Goal: Information Seeking & Learning: Learn about a topic

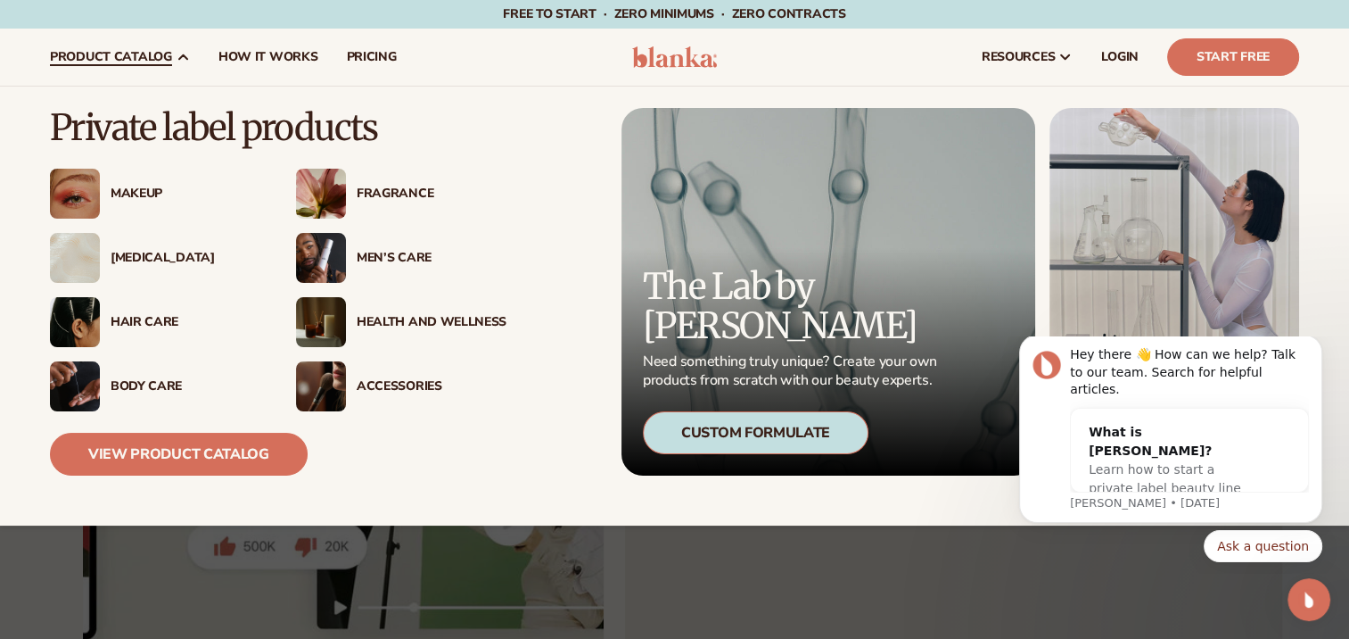
click at [427, 255] on div "Men’s Care" at bounding box center [432, 258] width 150 height 15
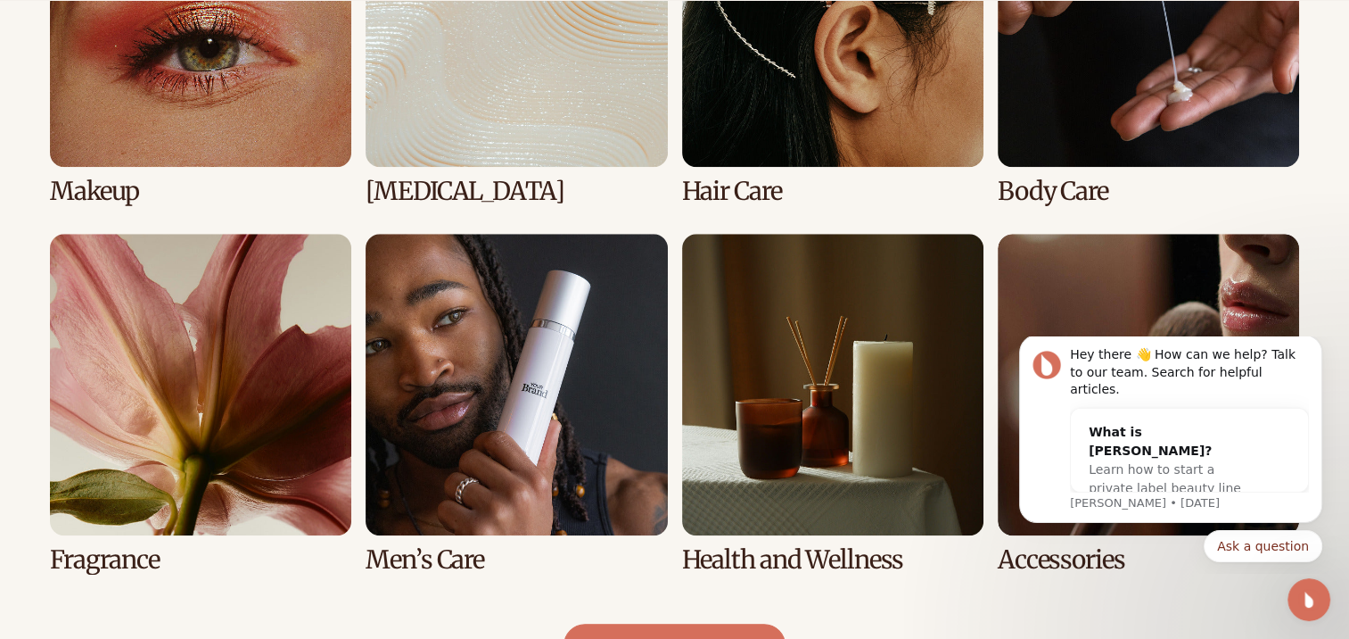
scroll to position [1516, 0]
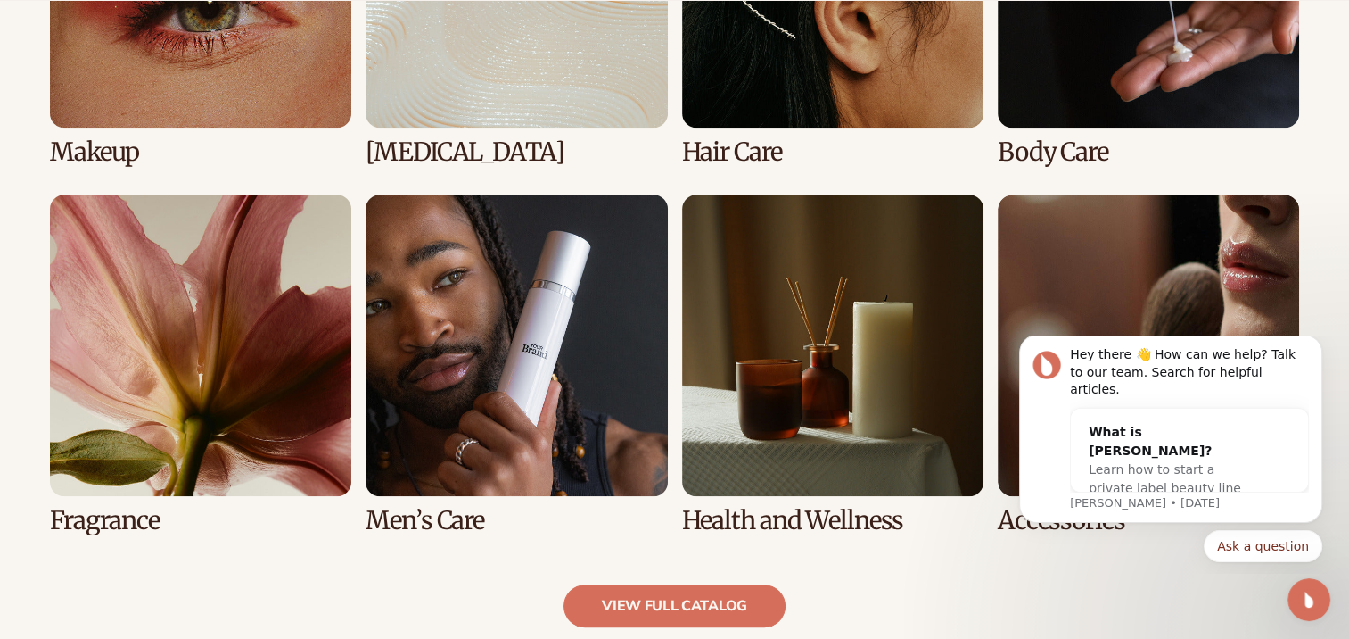
click at [527, 442] on link "6 / 8" at bounding box center [516, 364] width 301 height 340
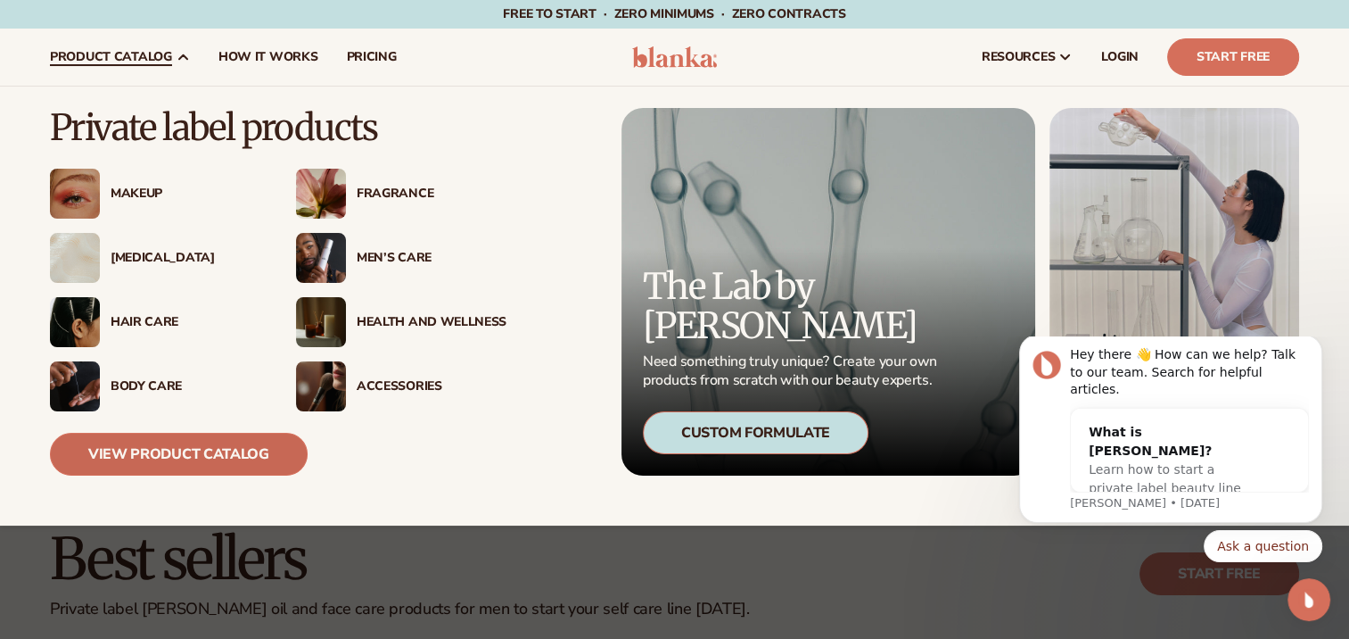
click at [169, 445] on link "View Product Catalog" at bounding box center [179, 454] width 258 height 43
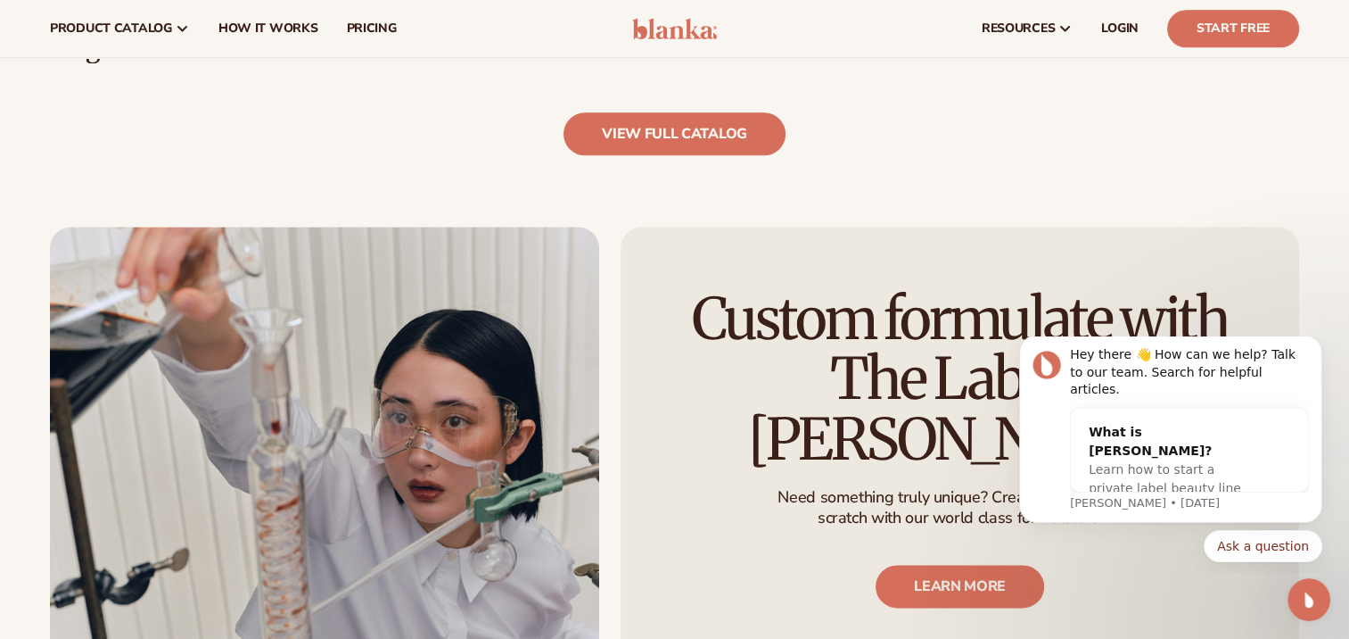
scroll to position [1962, 0]
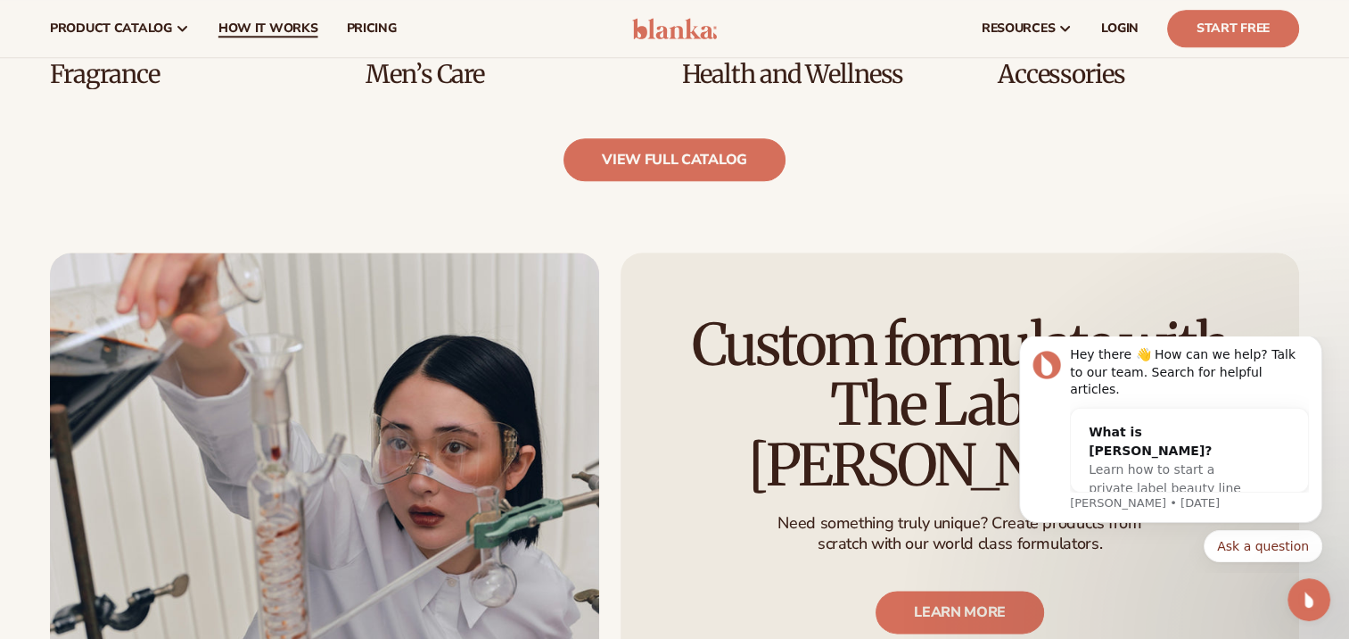
click at [250, 29] on span "How It Works" at bounding box center [268, 28] width 100 height 14
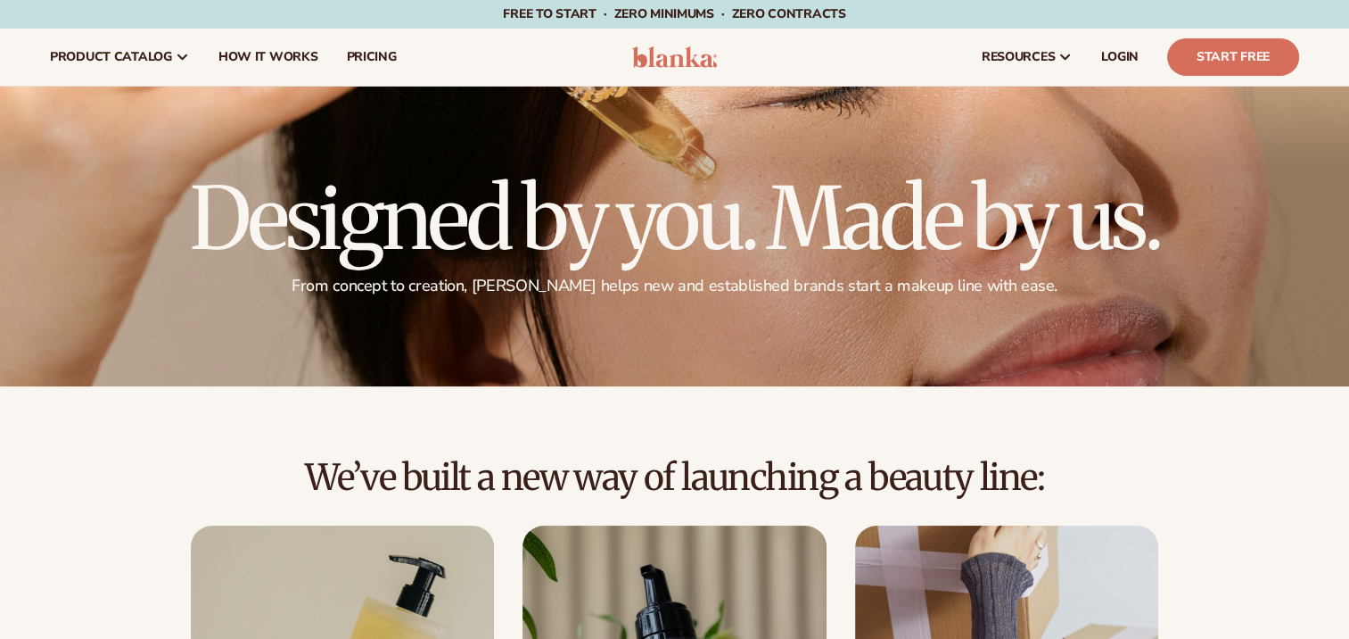
click at [361, 55] on span "pricing" at bounding box center [371, 57] width 50 height 14
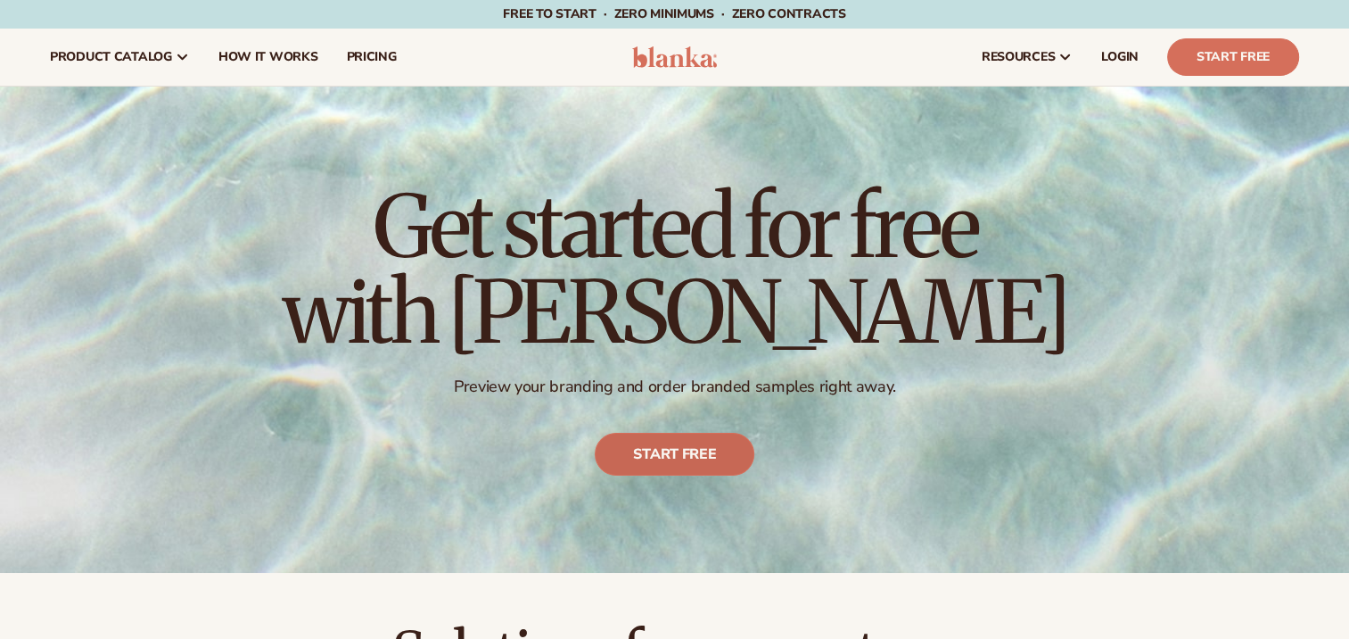
click at [705, 444] on link "Start free" at bounding box center [675, 454] width 160 height 43
